Goal: Contribute content

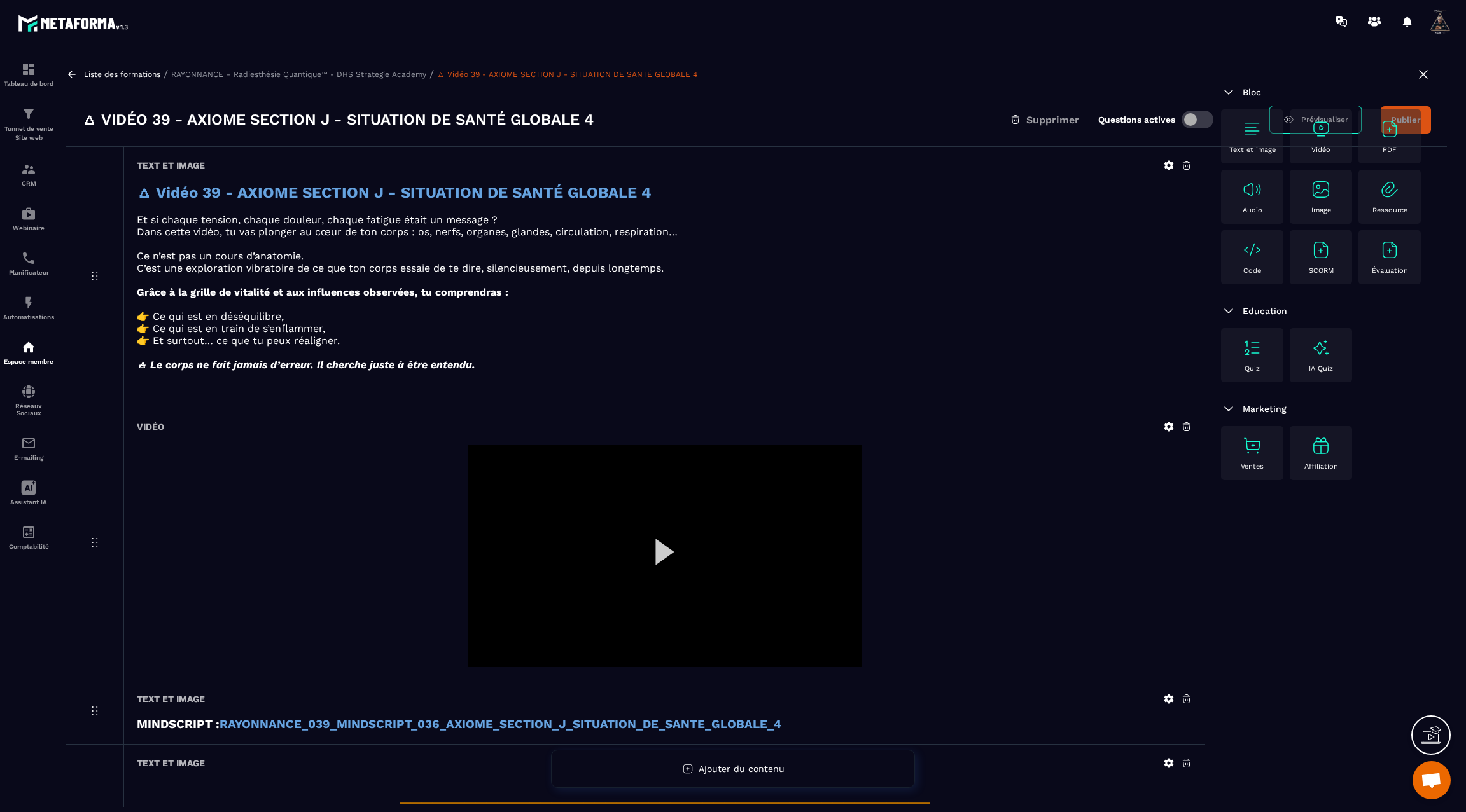
scroll to position [716, 0]
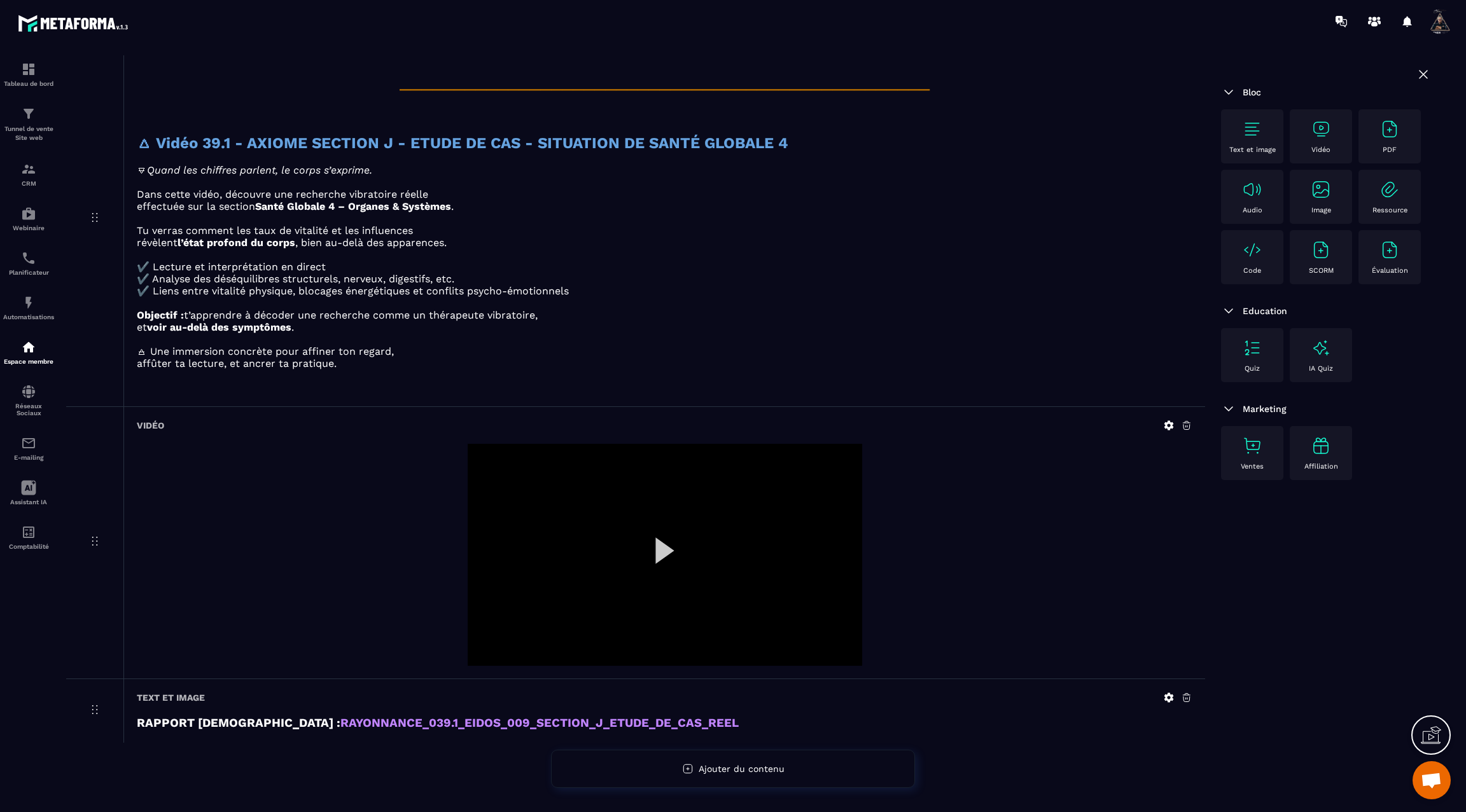
click at [664, 544] on div at bounding box center [664, 555] width 394 height 222
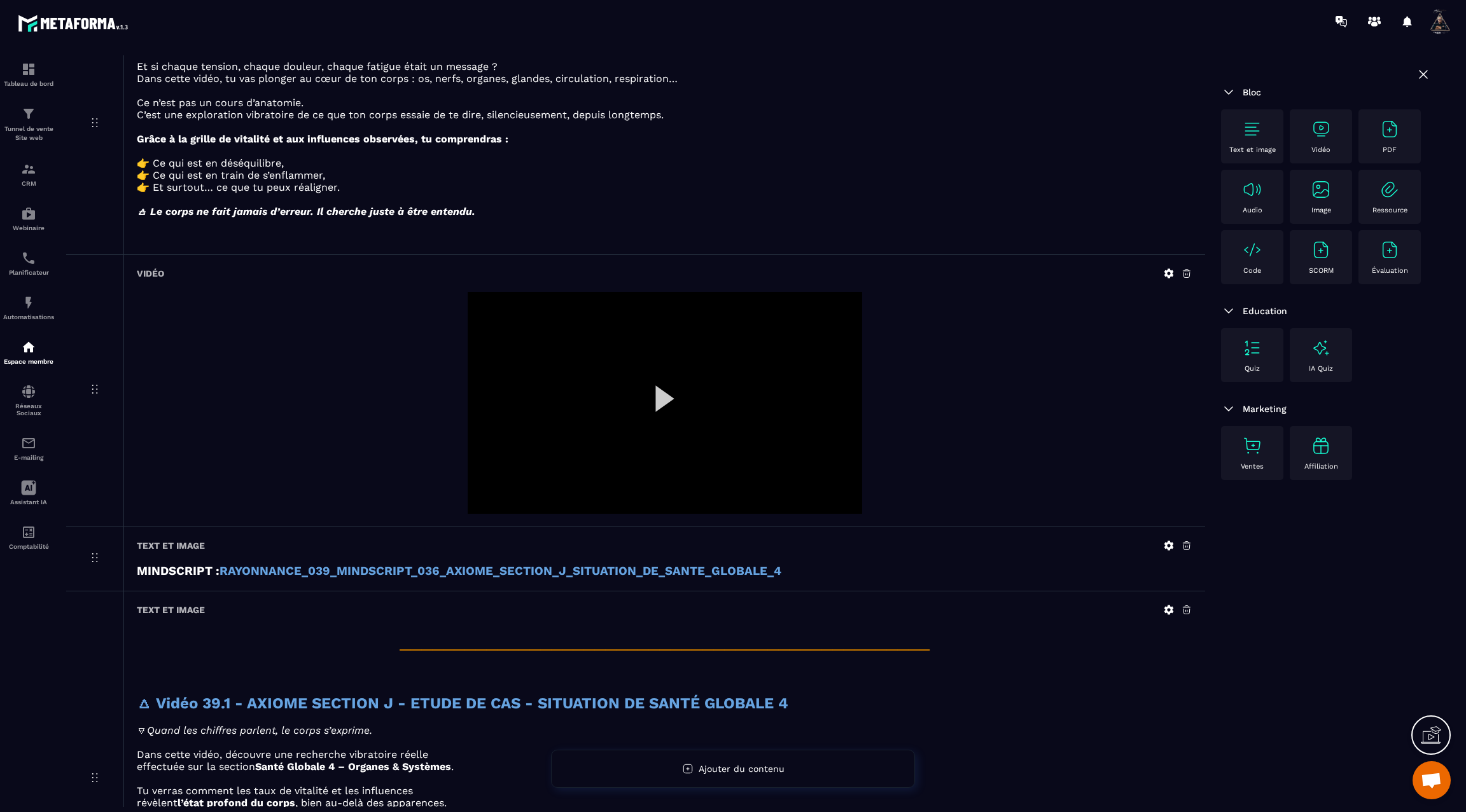
scroll to position [0, 0]
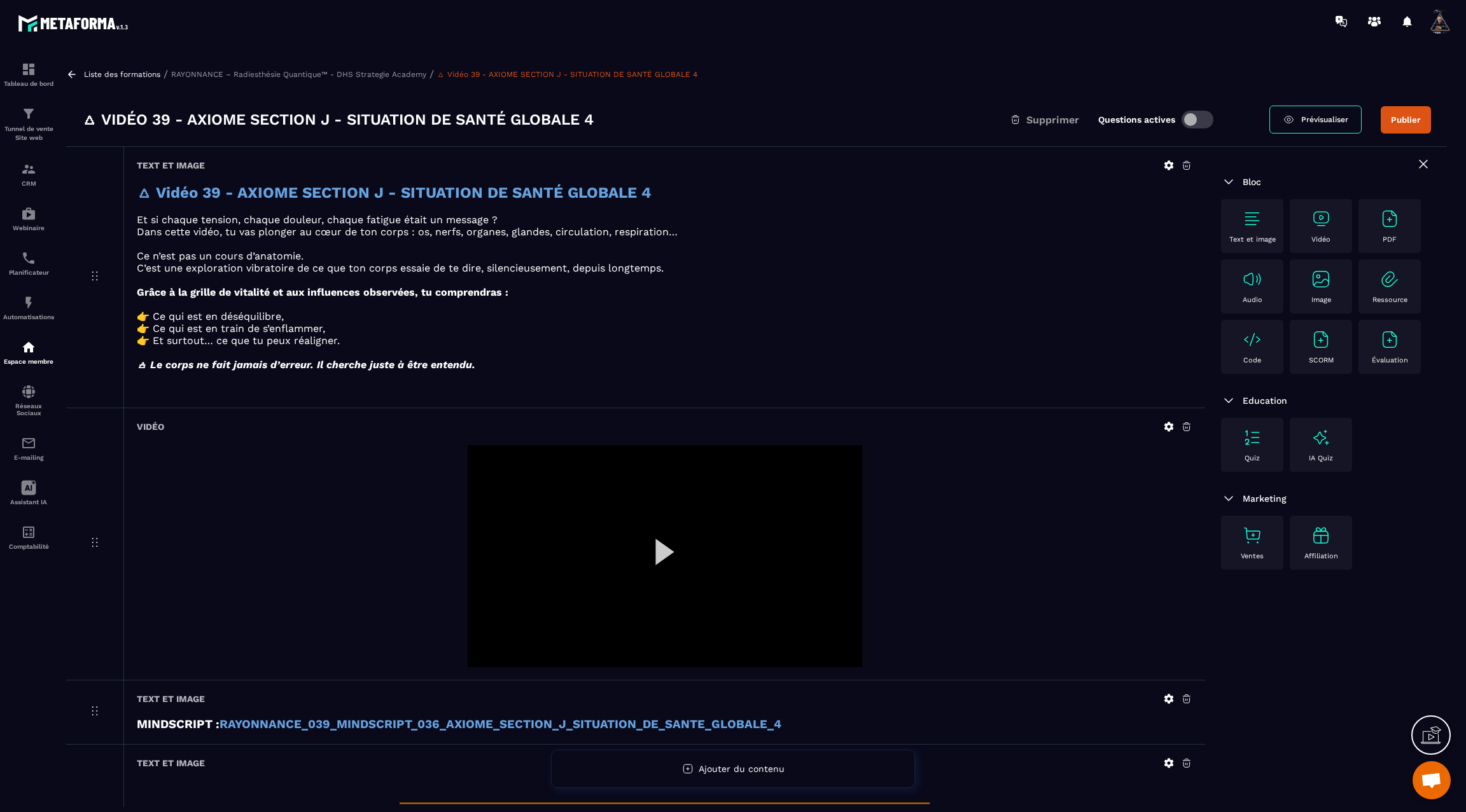
click at [1390, 117] on button "Publier" at bounding box center [1406, 119] width 50 height 27
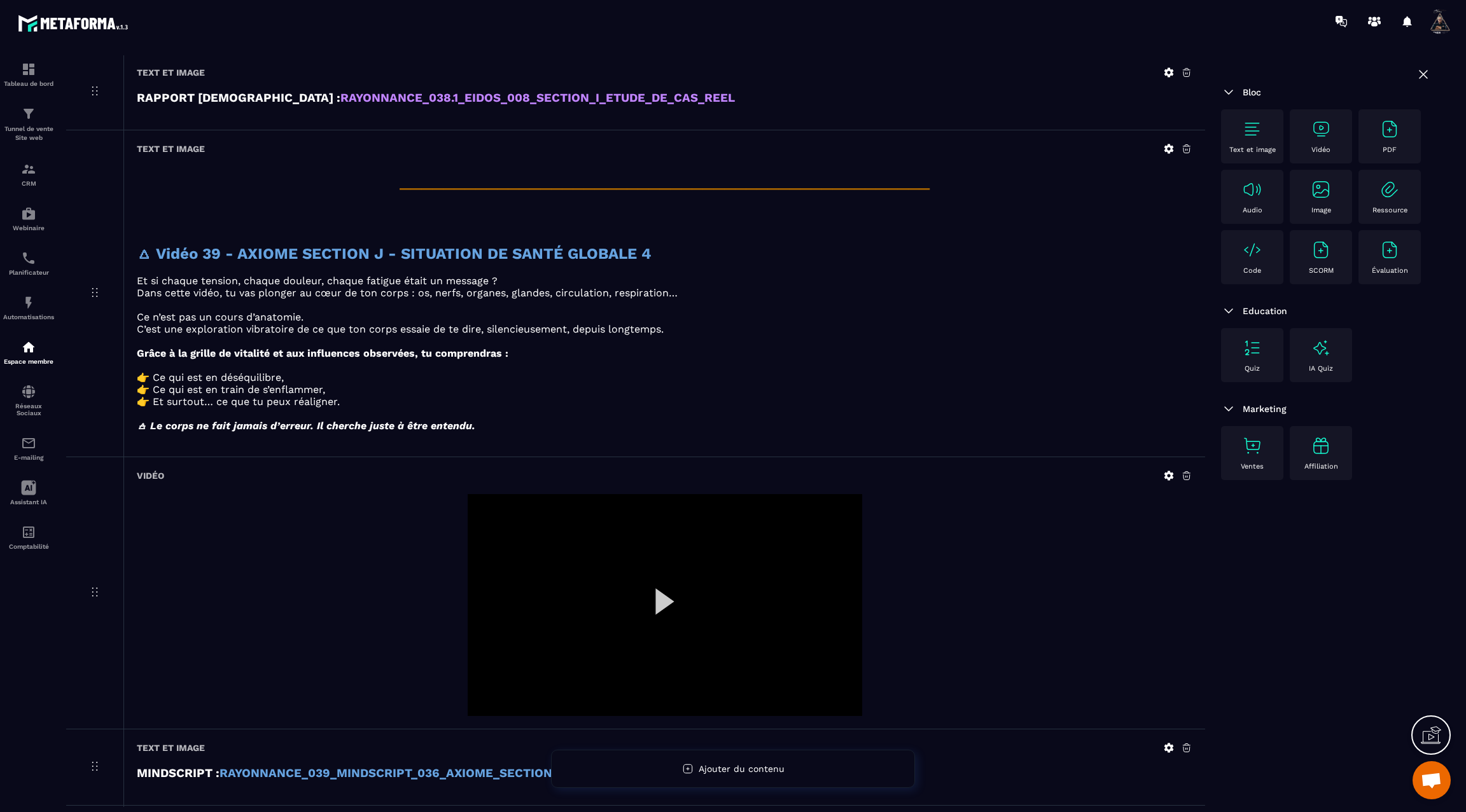
scroll to position [5699, 0]
click at [1167, 473] on icon at bounding box center [1169, 477] width 9 height 9
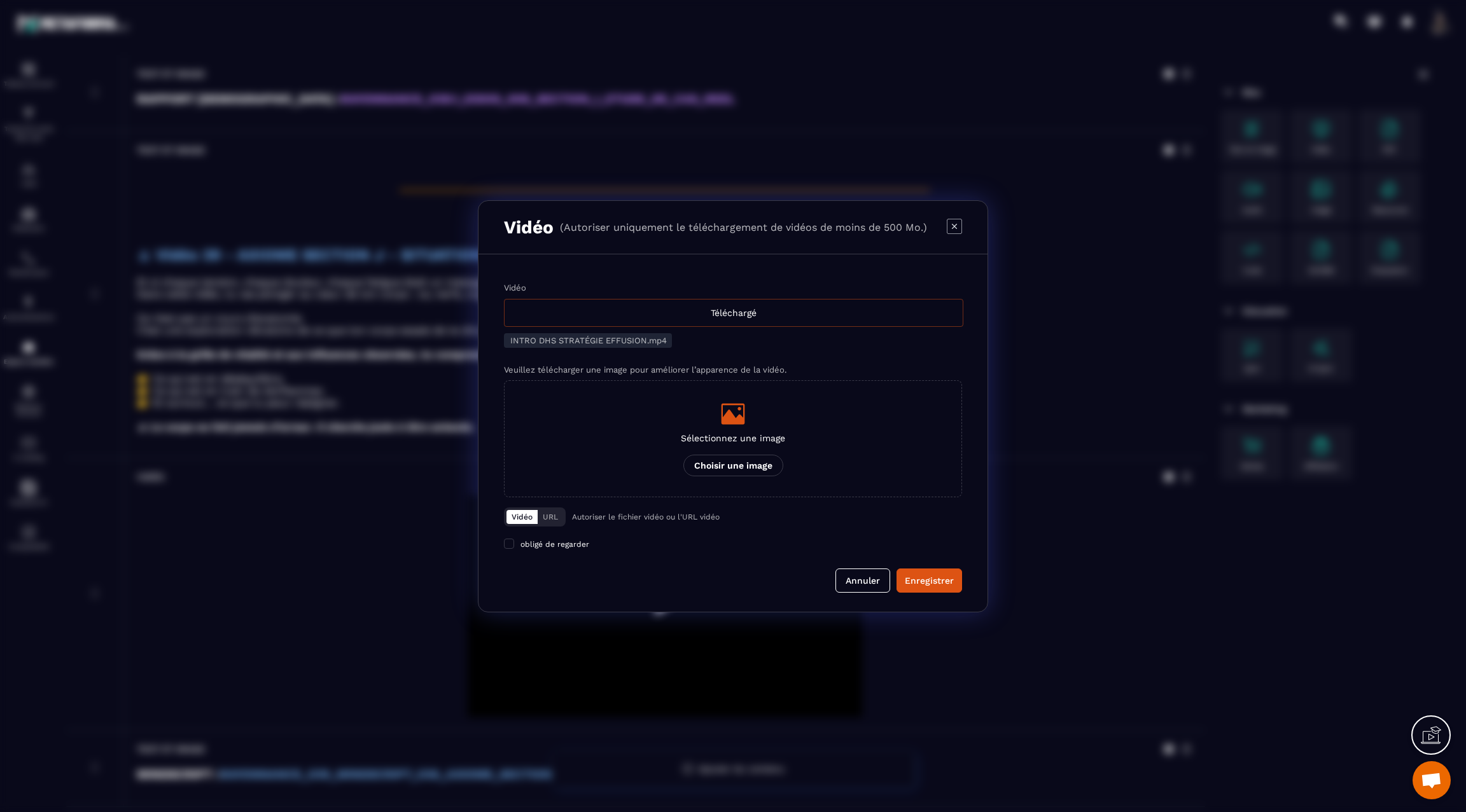
click at [727, 315] on div "Téléchargé" at bounding box center [733, 313] width 460 height 28
click at [0, 0] on input "Vidéo Téléchargé" at bounding box center [0, 0] width 0 height 0
click at [926, 580] on div "Enregistrer" at bounding box center [929, 581] width 49 height 13
